Goal: Navigation & Orientation: Find specific page/section

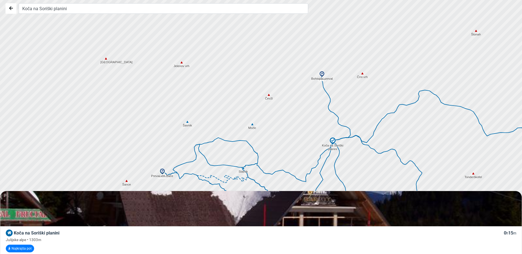
drag, startPoint x: 233, startPoint y: 96, endPoint x: 286, endPoint y: 111, distance: 55.5
click at [286, 111] on div at bounding box center [262, 127] width 631 height 305
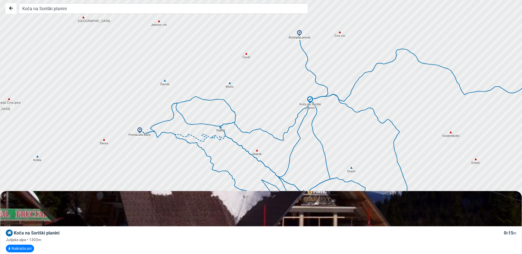
drag, startPoint x: 279, startPoint y: 141, endPoint x: 256, endPoint y: 101, distance: 46.6
click at [256, 101] on div at bounding box center [262, 127] width 631 height 305
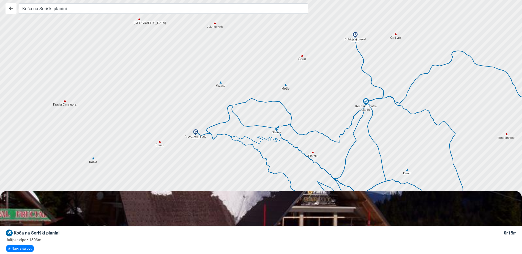
drag, startPoint x: 245, startPoint y: 139, endPoint x: 303, endPoint y: 142, distance: 57.8
click at [303, 142] on div at bounding box center [262, 127] width 631 height 305
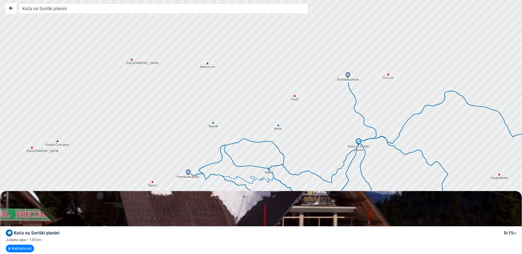
drag, startPoint x: 242, startPoint y: 106, endPoint x: 234, endPoint y: 152, distance: 46.7
click at [234, 152] on div at bounding box center [262, 127] width 631 height 305
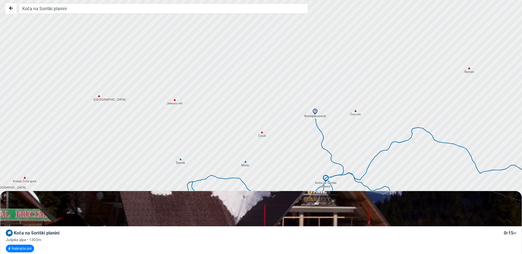
drag, startPoint x: 240, startPoint y: 109, endPoint x: 197, endPoint y: 155, distance: 62.8
click at [197, 155] on div at bounding box center [258, 133] width 631 height 305
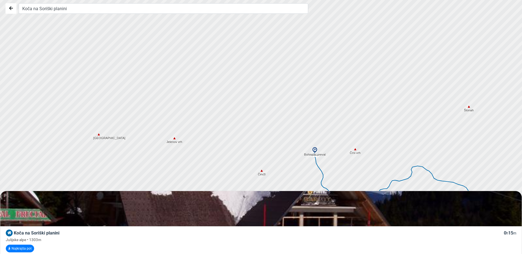
drag, startPoint x: 213, startPoint y: 106, endPoint x: 235, endPoint y: 172, distance: 69.9
click at [233, 171] on div at bounding box center [262, 127] width 631 height 305
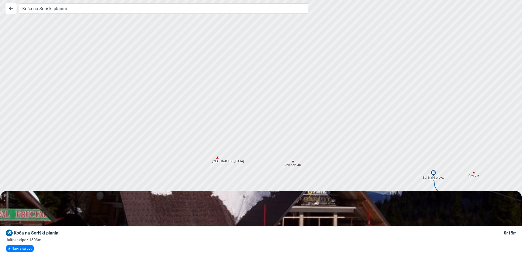
drag, startPoint x: 221, startPoint y: 139, endPoint x: 334, endPoint y: 124, distance: 114.0
click at [334, 124] on div at bounding box center [267, 126] width 631 height 305
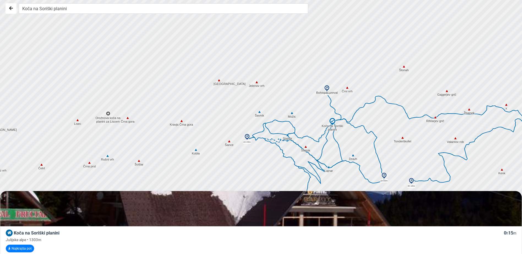
drag, startPoint x: 211, startPoint y: 174, endPoint x: 201, endPoint y: 97, distance: 77.3
click at [202, 98] on div at bounding box center [262, 125] width 631 height 305
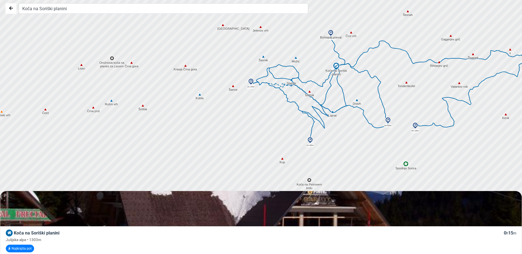
drag, startPoint x: 142, startPoint y: 149, endPoint x: 151, endPoint y: 99, distance: 50.6
click at [151, 99] on div at bounding box center [262, 127] width 631 height 305
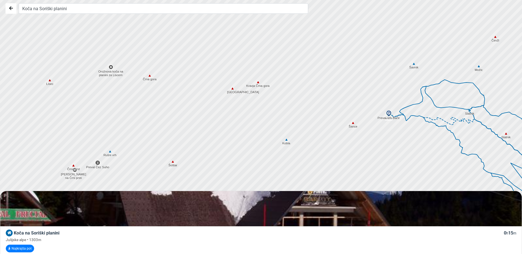
drag, startPoint x: 130, startPoint y: 80, endPoint x: 145, endPoint y: 110, distance: 34.3
click at [145, 110] on div at bounding box center [262, 127] width 631 height 305
click at [111, 69] on div at bounding box center [262, 127] width 631 height 305
click at [112, 75] on div at bounding box center [262, 127] width 631 height 305
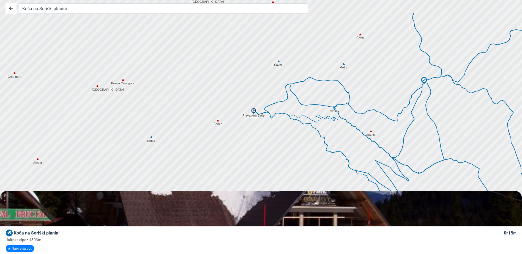
drag, startPoint x: 322, startPoint y: 120, endPoint x: 184, endPoint y: 117, distance: 137.6
click at [185, 118] on div at bounding box center [262, 127] width 631 height 305
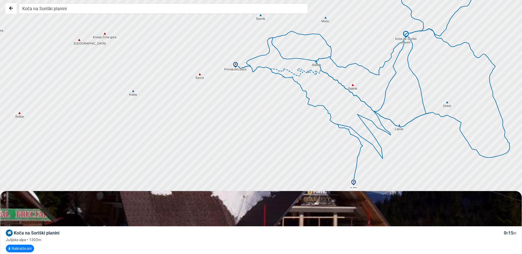
drag, startPoint x: 262, startPoint y: 155, endPoint x: 244, endPoint y: 107, distance: 50.7
click at [244, 107] on div at bounding box center [262, 127] width 631 height 305
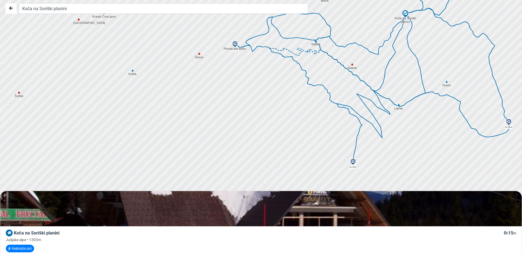
drag, startPoint x: 250, startPoint y: 130, endPoint x: 248, endPoint y: 76, distance: 53.7
click at [249, 105] on div at bounding box center [262, 127] width 631 height 305
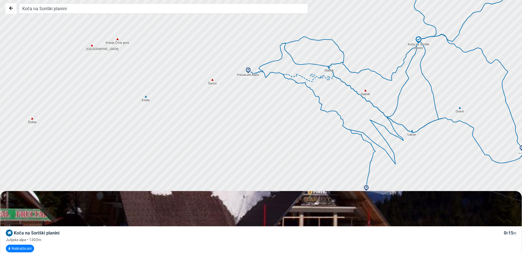
drag, startPoint x: 265, startPoint y: 94, endPoint x: 277, endPoint y: 144, distance: 51.2
click at [277, 144] on div at bounding box center [262, 127] width 631 height 305
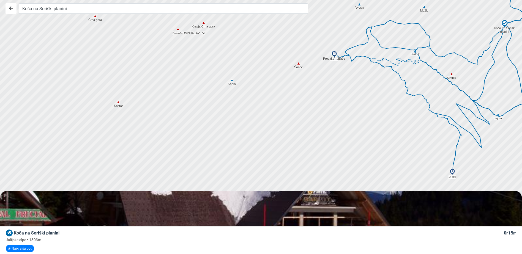
drag, startPoint x: 304, startPoint y: 107, endPoint x: 391, endPoint y: 91, distance: 88.4
click at [391, 91] on div at bounding box center [262, 127] width 631 height 305
drag, startPoint x: 311, startPoint y: 136, endPoint x: 319, endPoint y: 102, distance: 35.1
click at [316, 114] on div at bounding box center [262, 127] width 631 height 305
